Goal: Task Accomplishment & Management: Manage account settings

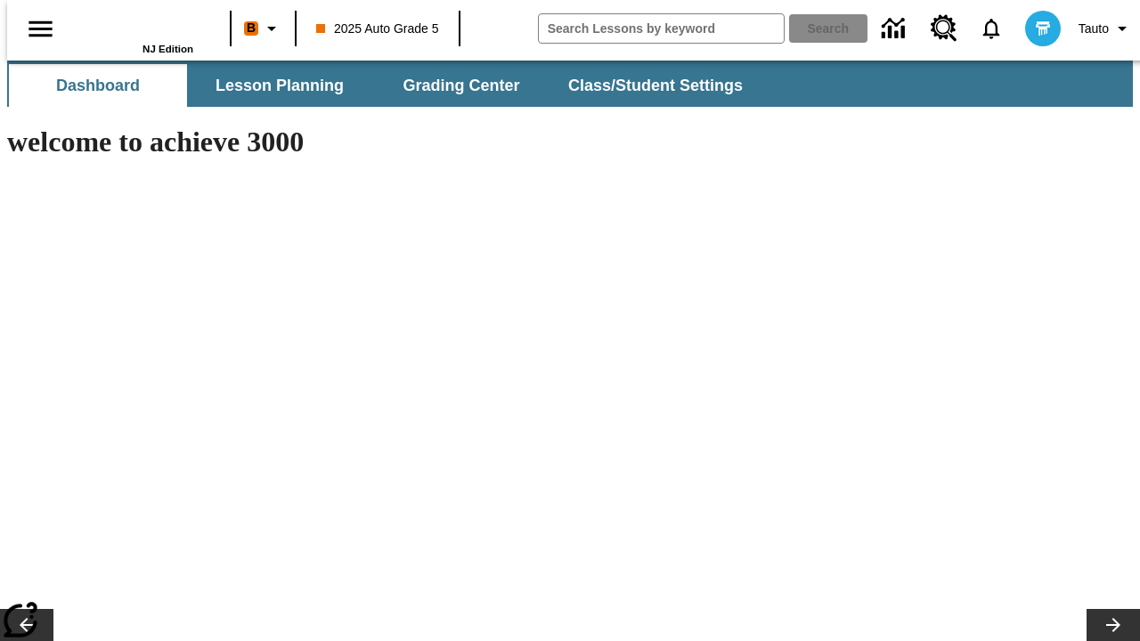
type input "-1"
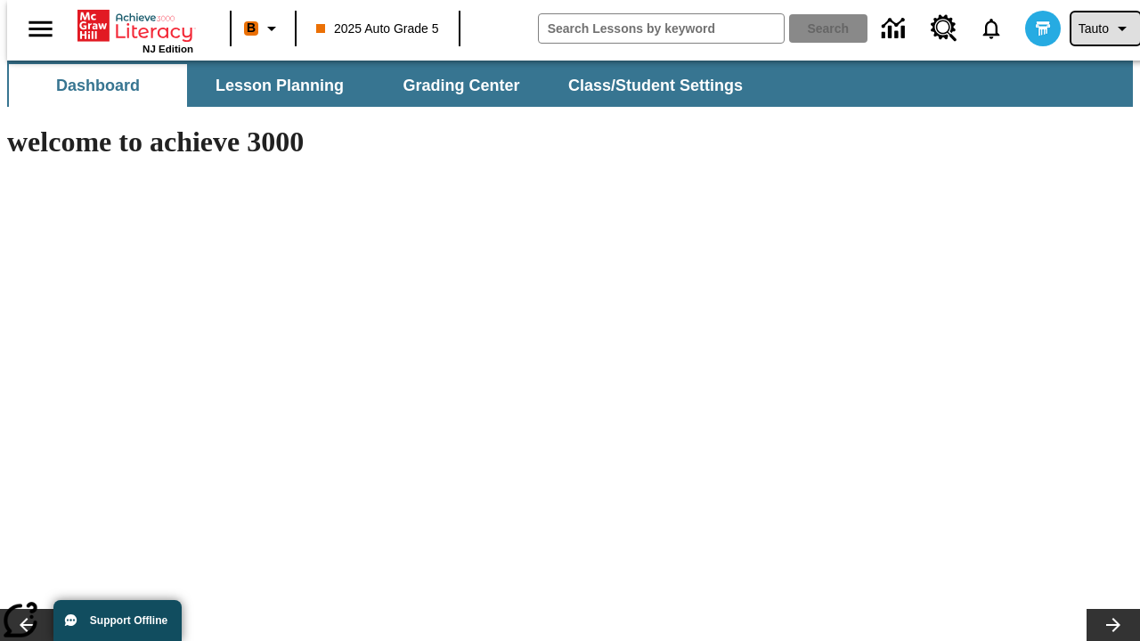
click at [1097, 29] on span "Tauto" at bounding box center [1094, 29] width 30 height 19
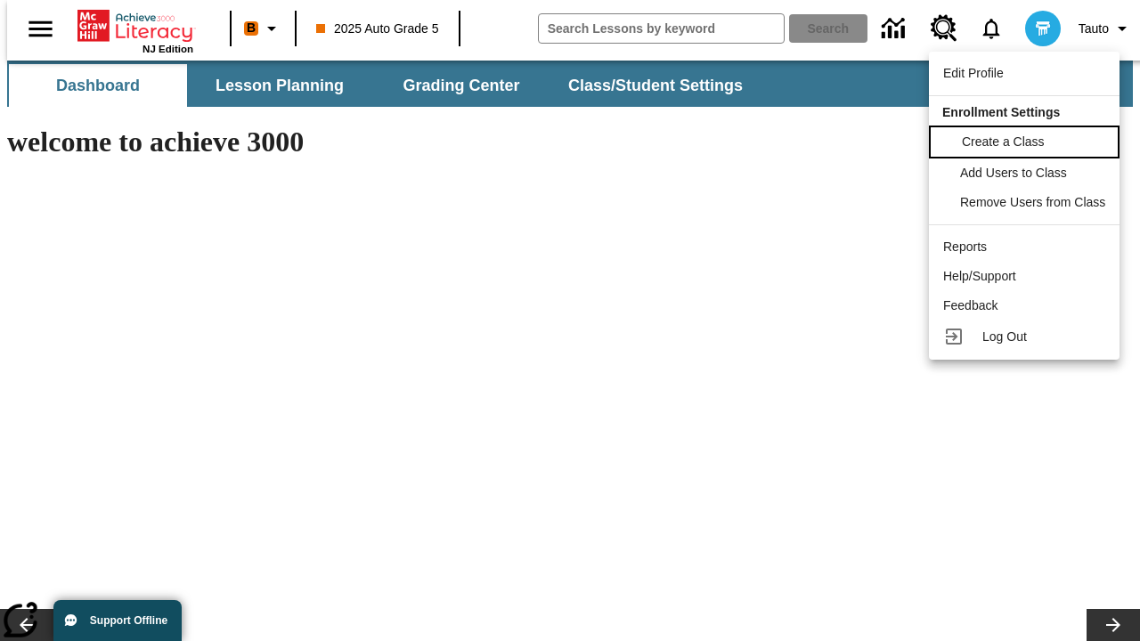
click at [1027, 140] on span "Create a Class" at bounding box center [1003, 142] width 83 height 14
click at [1027, 173] on span "Add Users to Class" at bounding box center [1015, 171] width 107 height 14
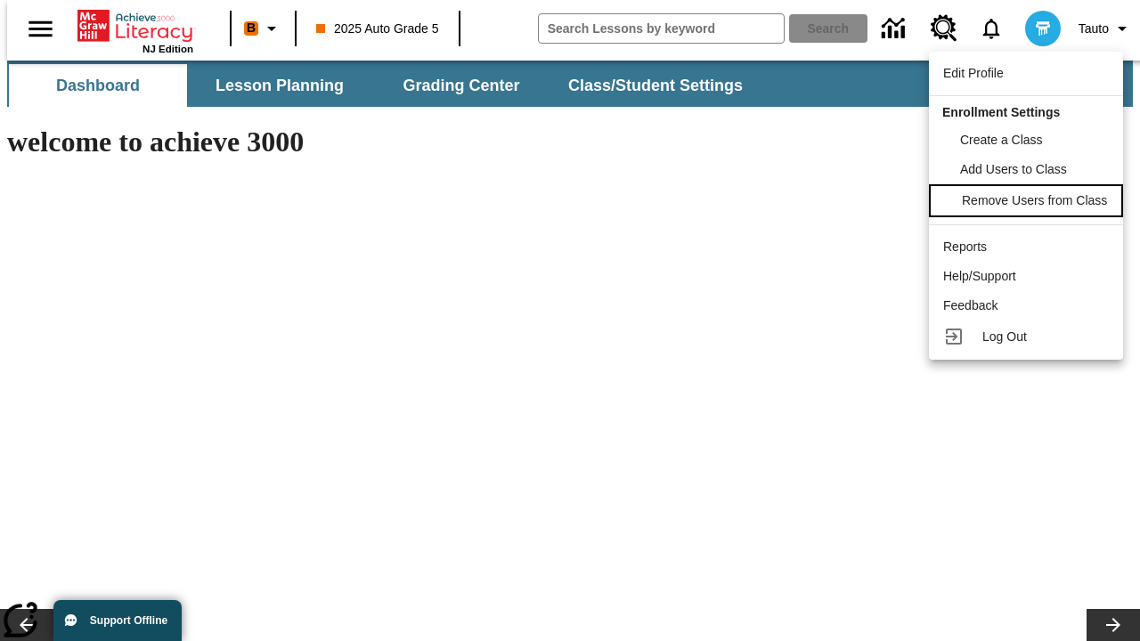
click at [1027, 202] on span "Remove Users from Class" at bounding box center [1034, 200] width 145 height 14
